Goal: Check status: Check status

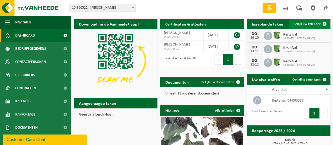
click at [306, 24] on span "Bekijk uw kalender" at bounding box center [307, 23] width 27 height 3
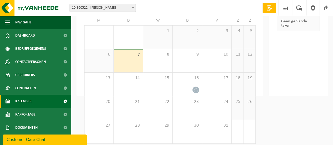
scroll to position [50, 0]
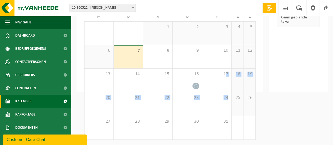
click at [228, 91] on tbody "29 30 1 2 3 4 5 6 7 8 9 10 11 12 13 14 15 16 17 18 19 20 21 22 23 24 25 26 27 2…" at bounding box center [169, 80] width 171 height 119
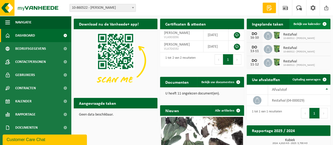
click at [311, 24] on span "Bekijk uw kalender" at bounding box center [307, 23] width 27 height 3
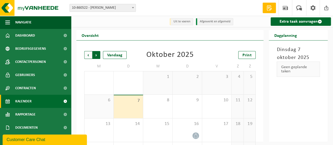
click at [87, 56] on span "Vorige" at bounding box center [88, 55] width 8 height 8
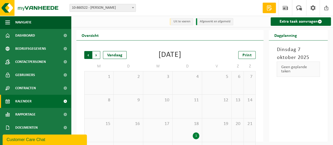
click at [95, 56] on span "Volgende" at bounding box center [96, 55] width 8 height 8
